Goal: Information Seeking & Learning: Compare options

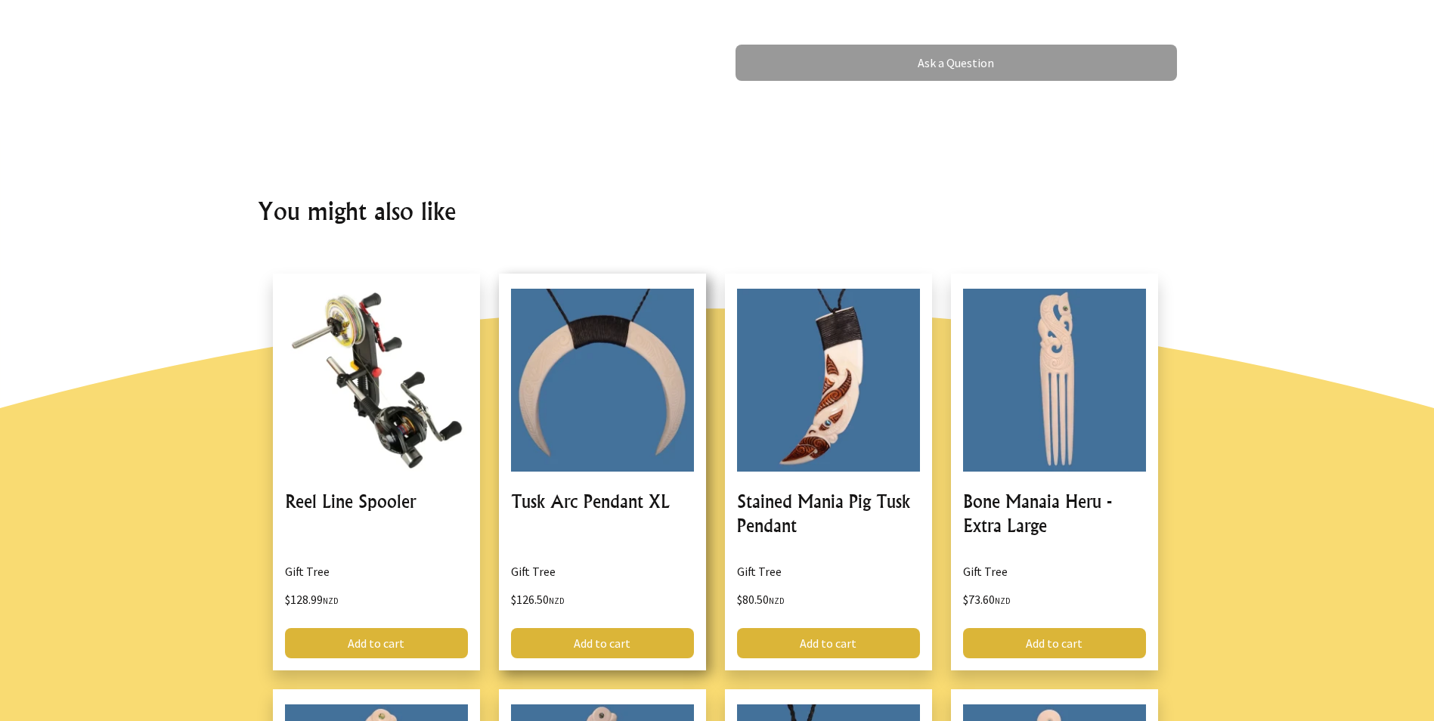
scroll to position [983, 0]
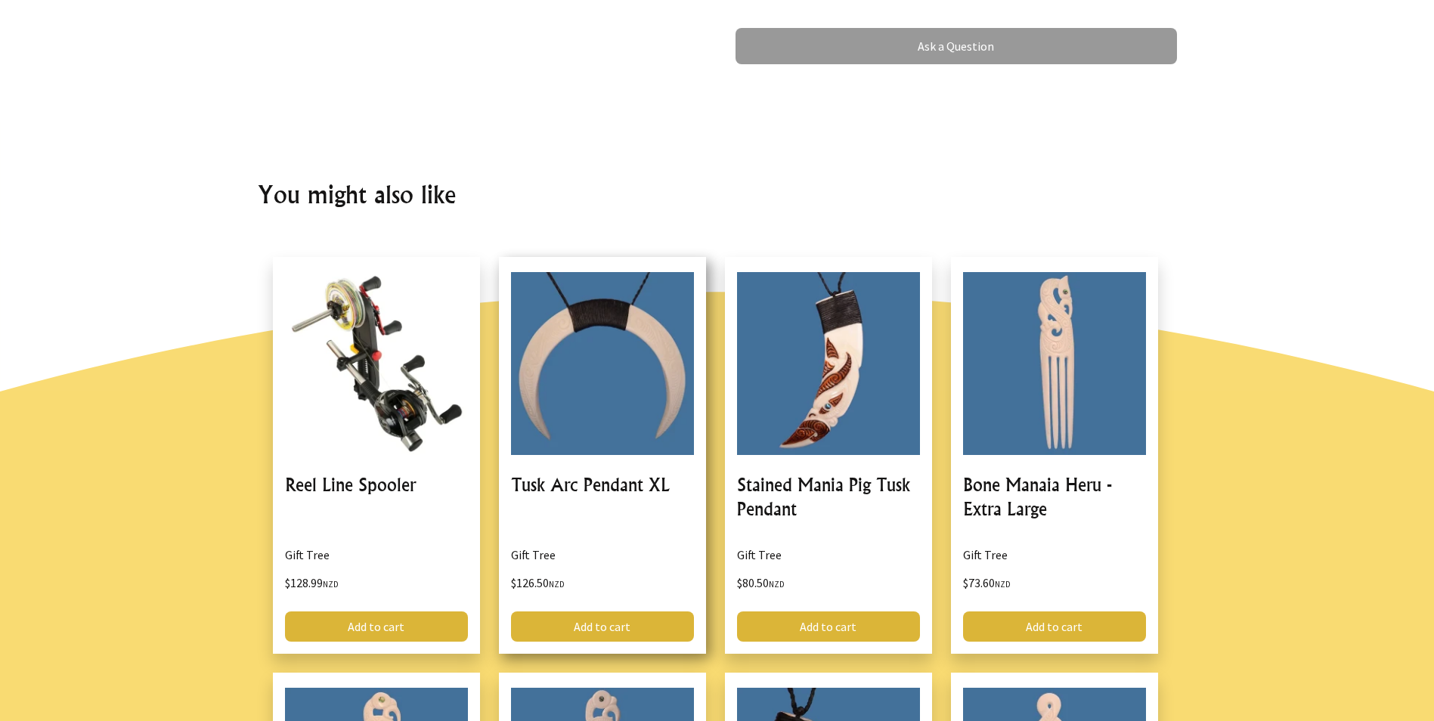
click at [617, 342] on link at bounding box center [602, 455] width 207 height 397
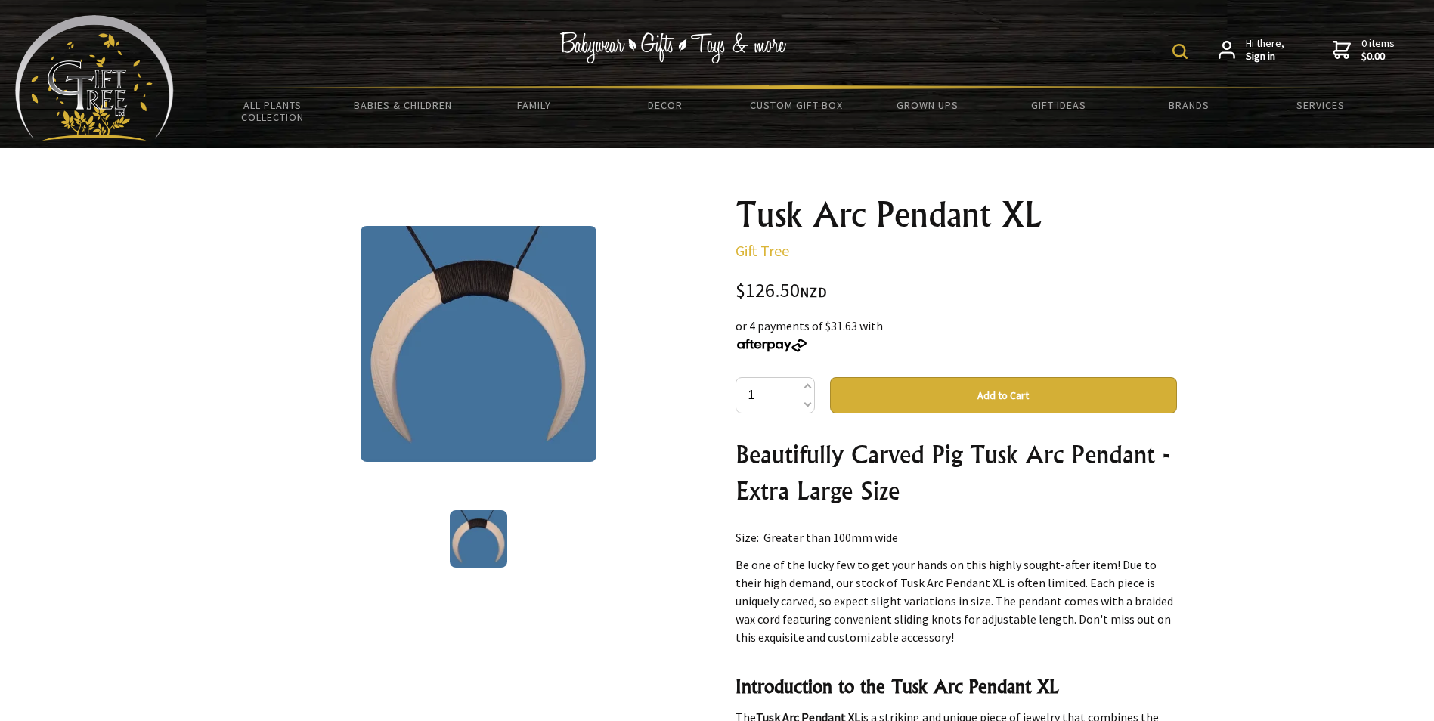
click at [479, 537] on img at bounding box center [478, 538] width 57 height 57
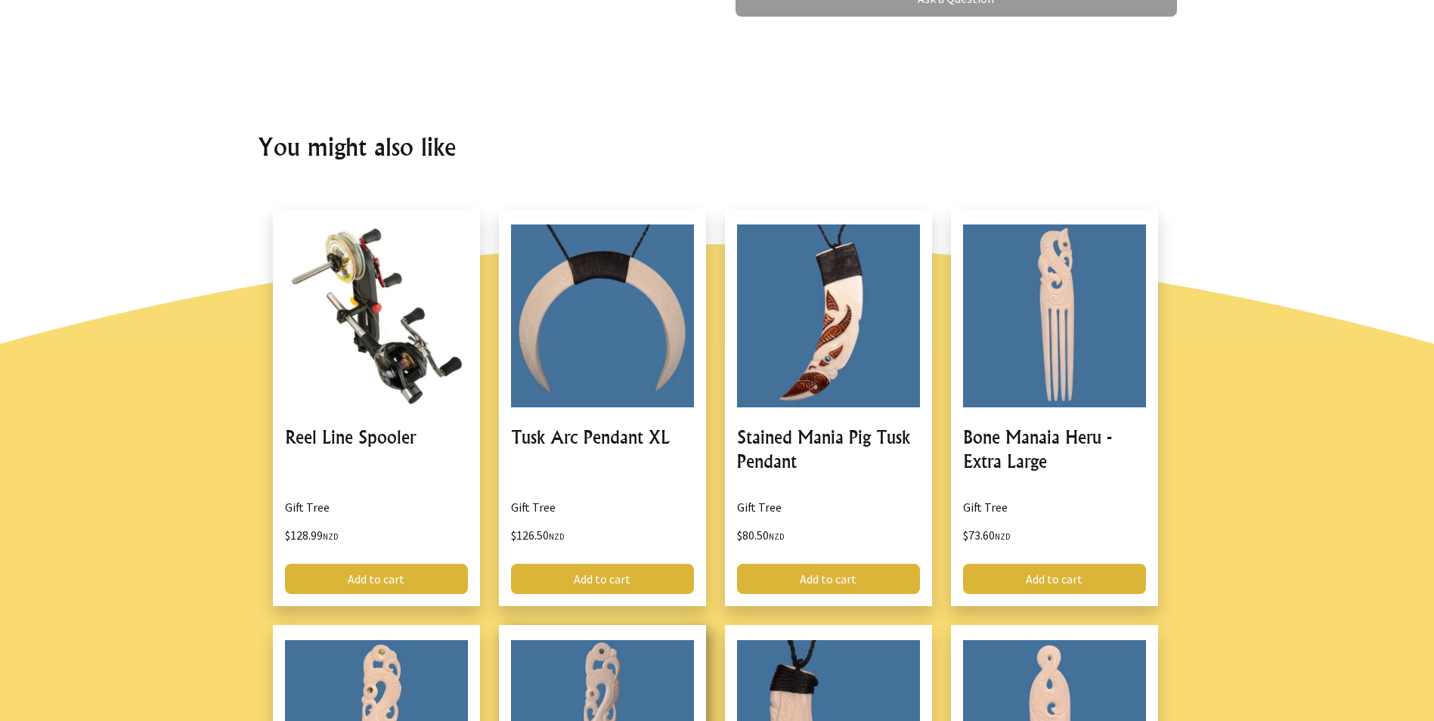
scroll to position [983, 0]
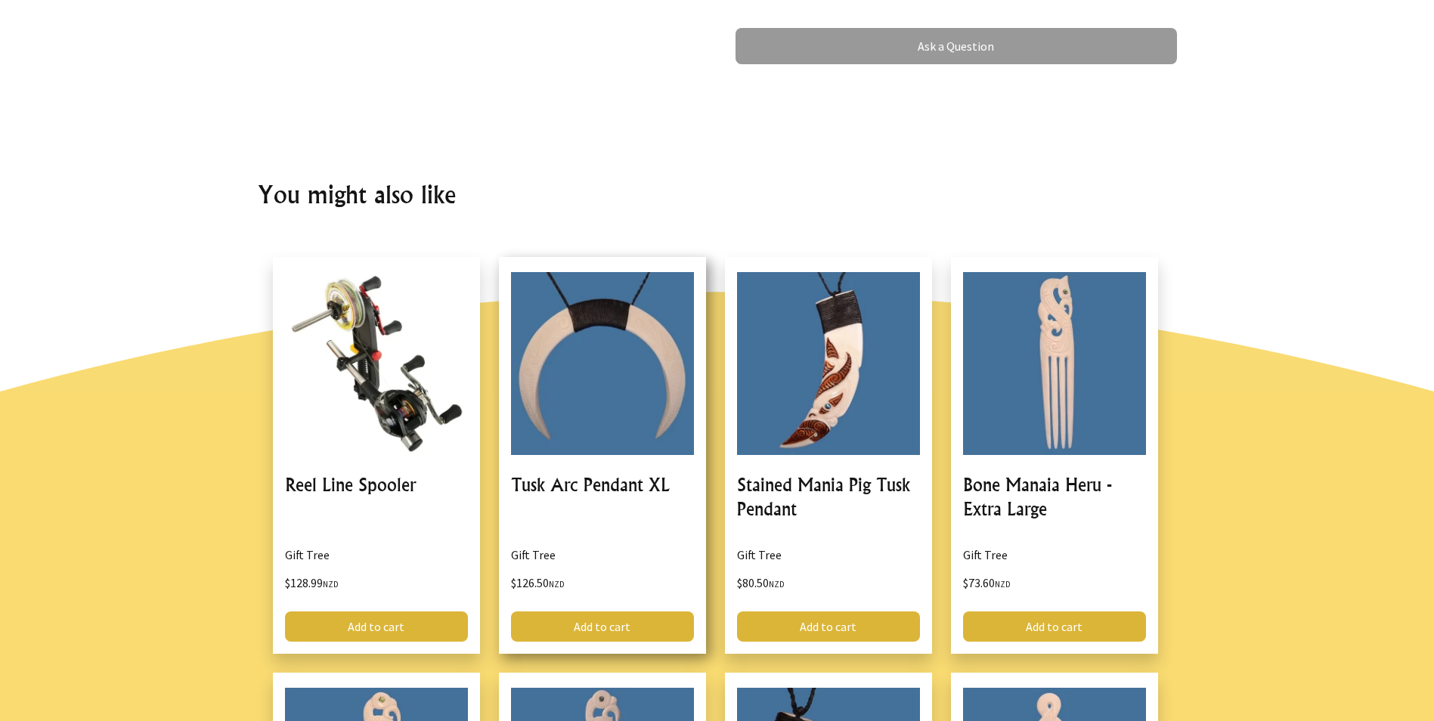
click at [631, 362] on link at bounding box center [602, 455] width 207 height 397
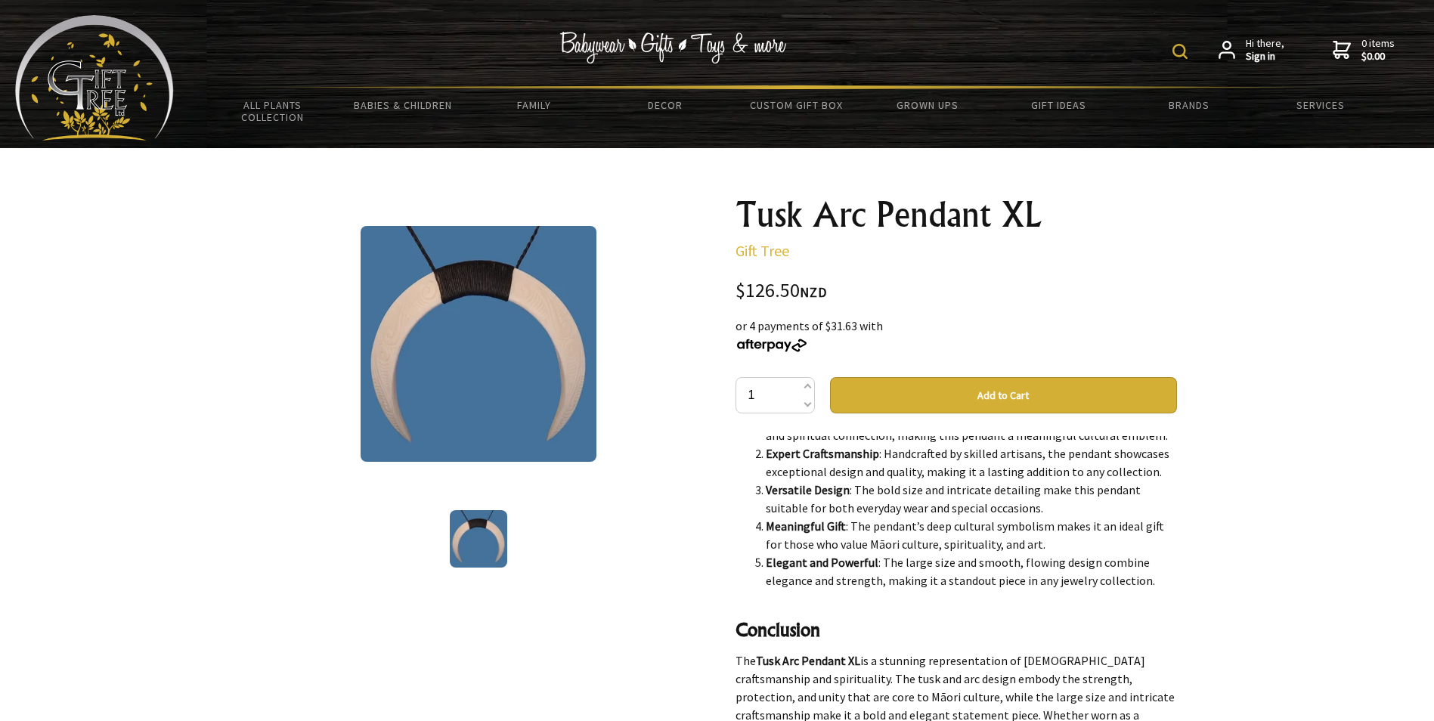
scroll to position [1555, 0]
